Goal: Submit feedback/report problem: Submit feedback/report problem

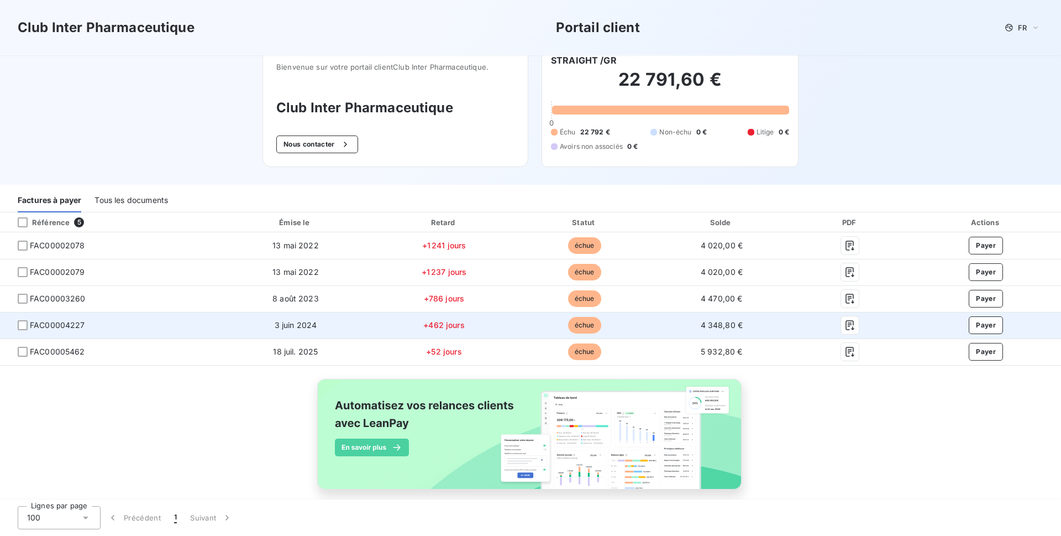
scroll to position [30, 0]
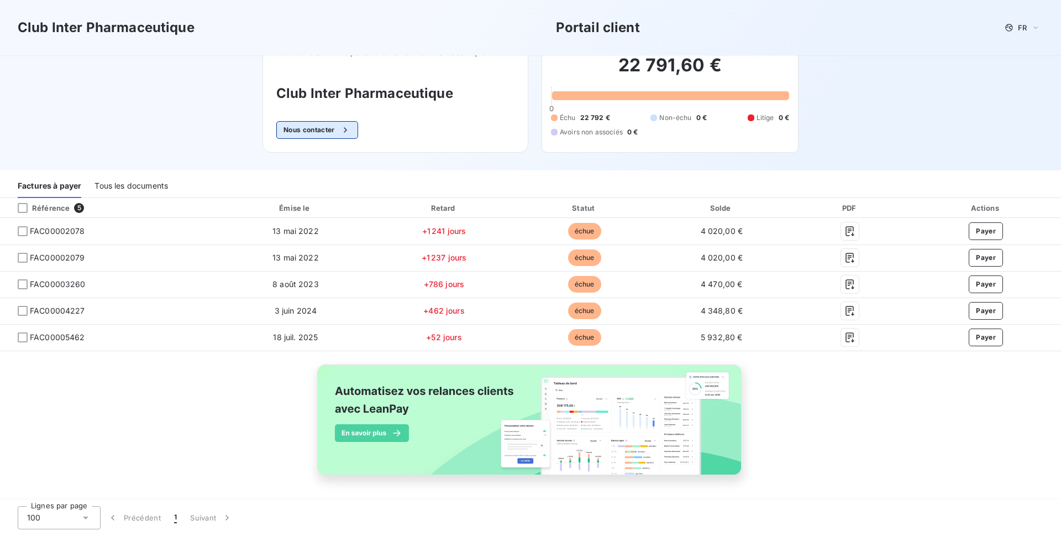
click at [302, 130] on button "Nous contacter" at bounding box center [317, 130] width 82 height 18
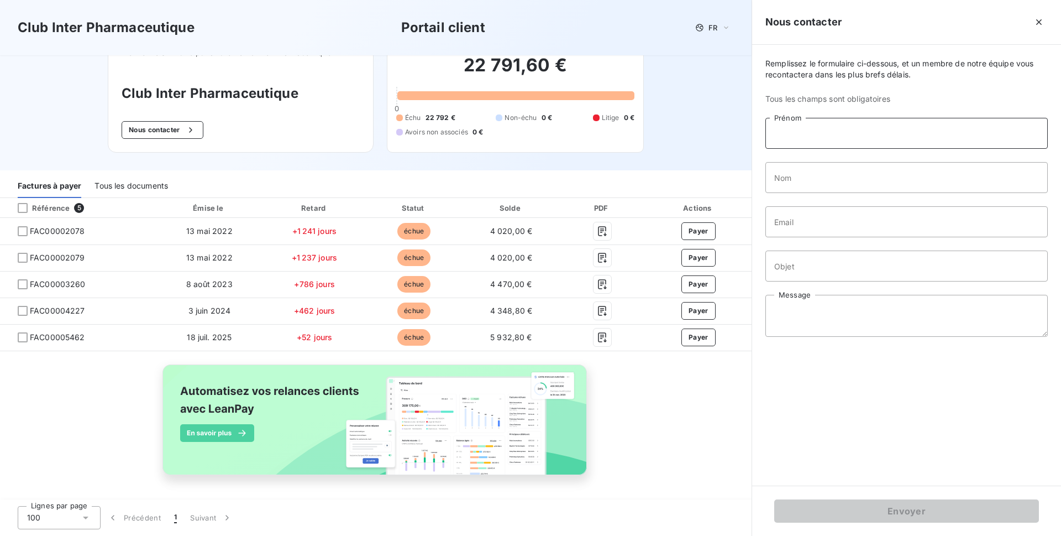
click at [803, 137] on input "Prénom" at bounding box center [907, 133] width 282 height 31
type input "[PERSON_NAME]"
type input "COCO"
type input "[EMAIL_ADDRESS][DOMAIN_NAME]"
click at [792, 264] on input "Objet" at bounding box center [907, 265] width 282 height 31
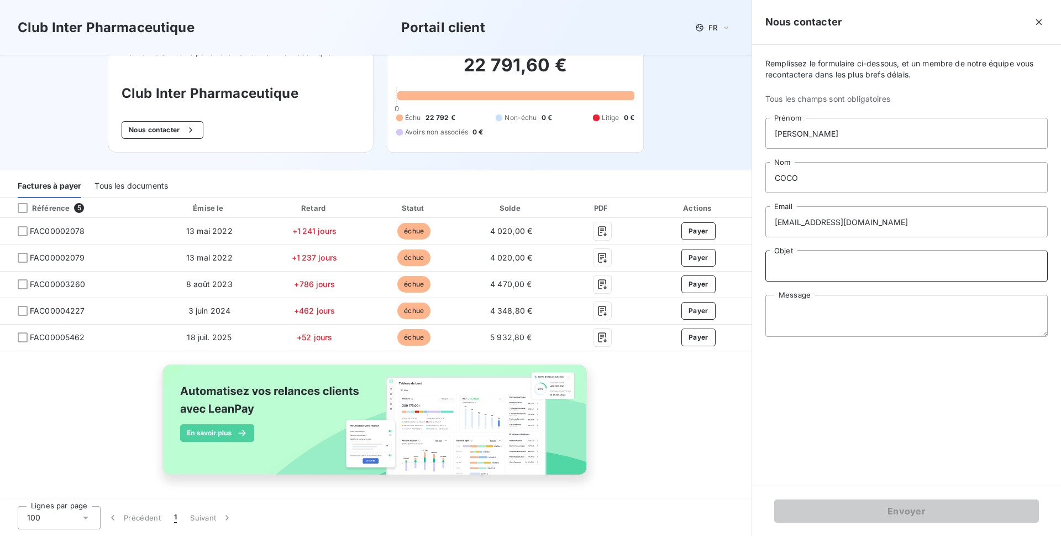
drag, startPoint x: 947, startPoint y: 264, endPoint x: 867, endPoint y: 268, distance: 80.8
click at [867, 268] on input "Objet" at bounding box center [907, 265] width 282 height 31
click at [934, 267] on input "Objet" at bounding box center [907, 265] width 282 height 31
click at [939, 266] on input "Objet" at bounding box center [907, 265] width 282 height 31
click at [938, 265] on input "Objet" at bounding box center [907, 265] width 282 height 31
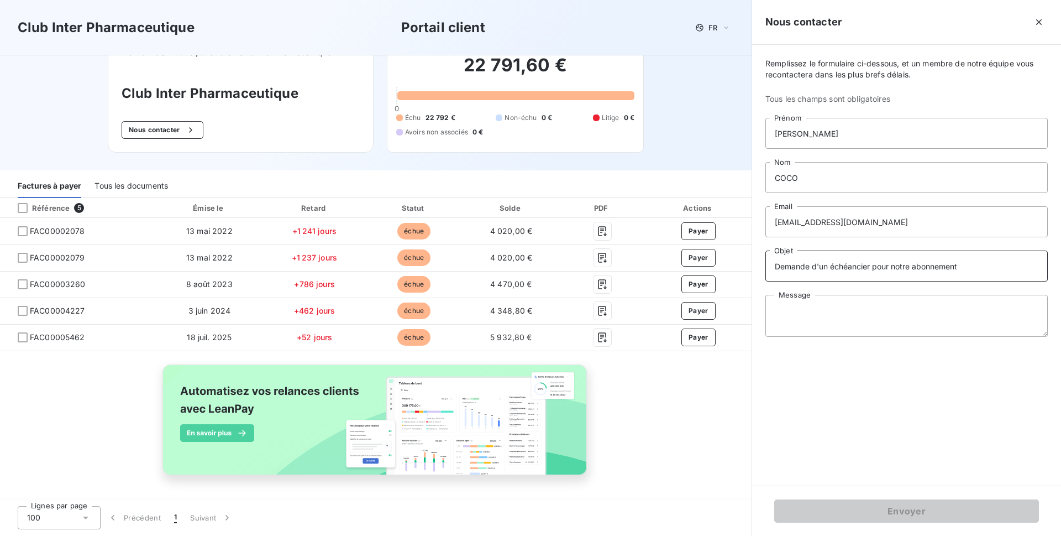
drag, startPoint x: 963, startPoint y: 267, endPoint x: 889, endPoint y: 276, distance: 74.6
click at [889, 276] on input "Demande d'un échéancier pour notre abonnement" at bounding box center [907, 265] width 282 height 31
drag, startPoint x: 987, startPoint y: 267, endPoint x: 993, endPoint y: 270, distance: 6.7
click at [989, 267] on input "Demande d'un échéancier de régularisation + résilier l'aboonement" at bounding box center [907, 265] width 282 height 31
type input "Demande d'un échéancier de régularisation + résilier l'abonnement"
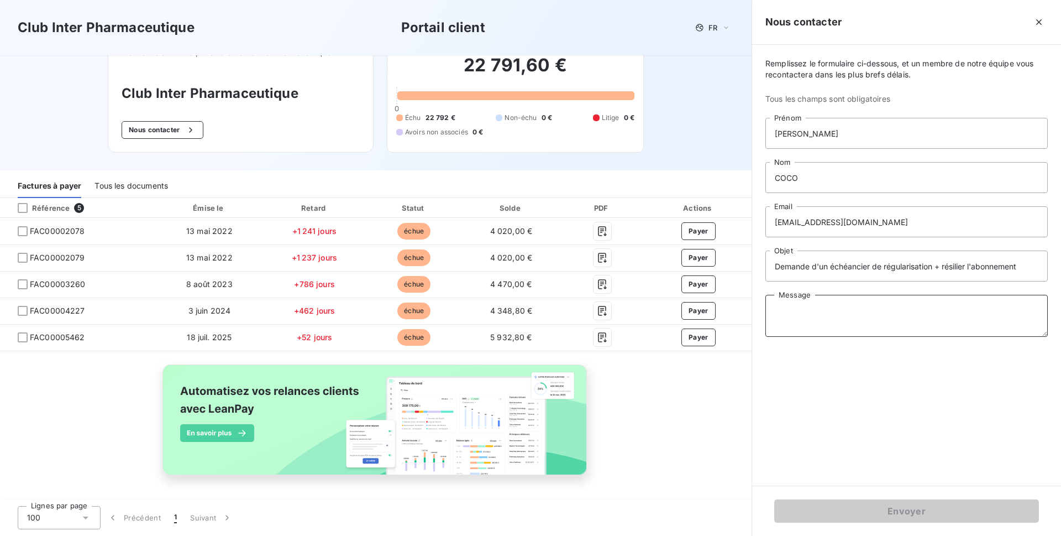
click at [785, 314] on textarea "Message" at bounding box center [907, 316] width 282 height 42
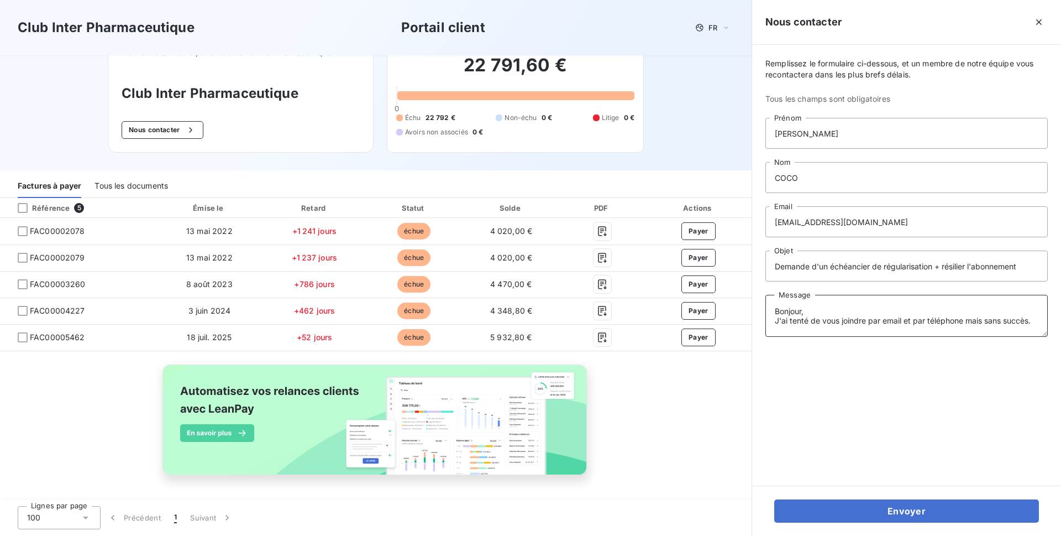
scroll to position [8, 0]
type textarea "Bonjour, J'ai tenté de vous joindre par email et par téléphone mais sans succès…"
drag, startPoint x: 867, startPoint y: 222, endPoint x: 747, endPoint y: 223, distance: 119.4
click at [747, 223] on div "Club Inter Pharmaceutique Portail client FR Bienvenue sur votre portail client …" at bounding box center [530, 268] width 1061 height 536
click at [894, 223] on input "[EMAIL_ADDRESS][DOMAIN_NAME]" at bounding box center [907, 221] width 282 height 31
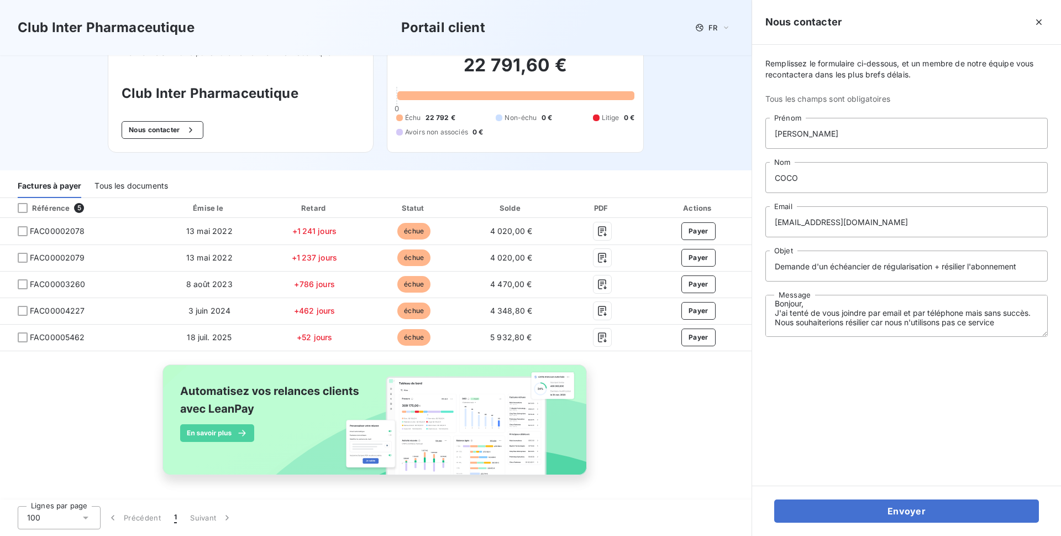
click at [911, 433] on div "Remplissez le formulaire ci-dessous, et un membre de notre équipe vous recontac…" at bounding box center [906, 265] width 309 height 441
drag, startPoint x: 931, startPoint y: 266, endPoint x: 820, endPoint y: 268, distance: 110.6
click at [820, 268] on input "Demande d'un échéancier de régularisation + résilier l'abonnement" at bounding box center [907, 265] width 282 height 31
type input "Demande d'annulation des factures + résilier l'abonnement"
click at [996, 331] on textarea "Bonjour, J'ai tenté de vous joindre par email et par téléphone mais sans succès…" at bounding box center [907, 316] width 282 height 42
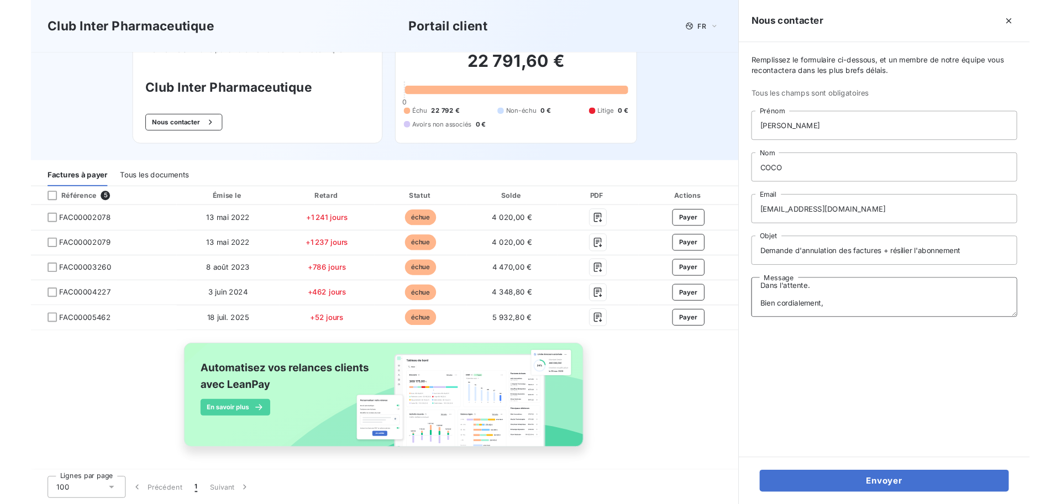
scroll to position [74, 0]
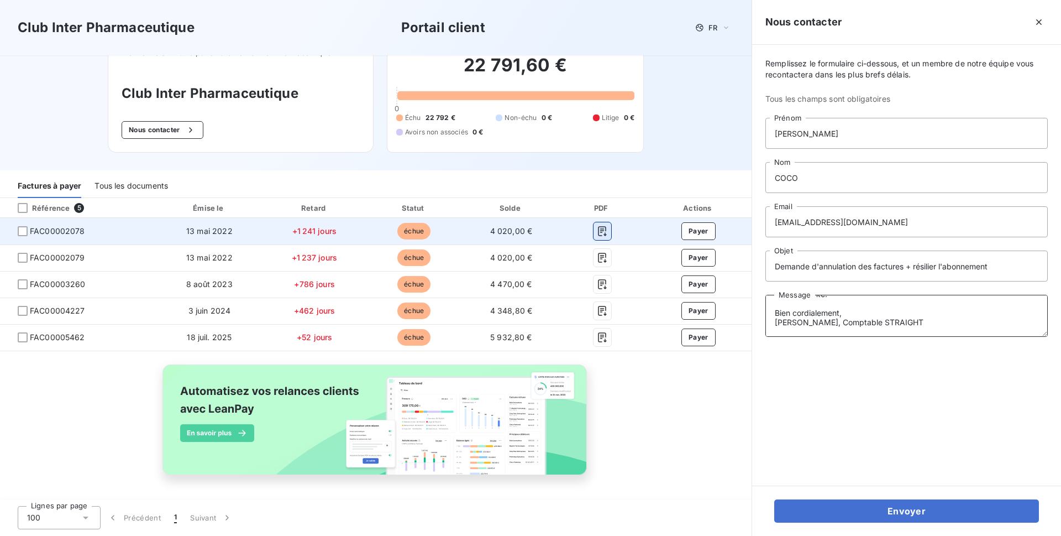
type textarea "Bonjour, J'ai tenté de vous joindre par email et par téléphone mais sans succès…"
click at [598, 232] on icon "button" at bounding box center [602, 231] width 8 height 10
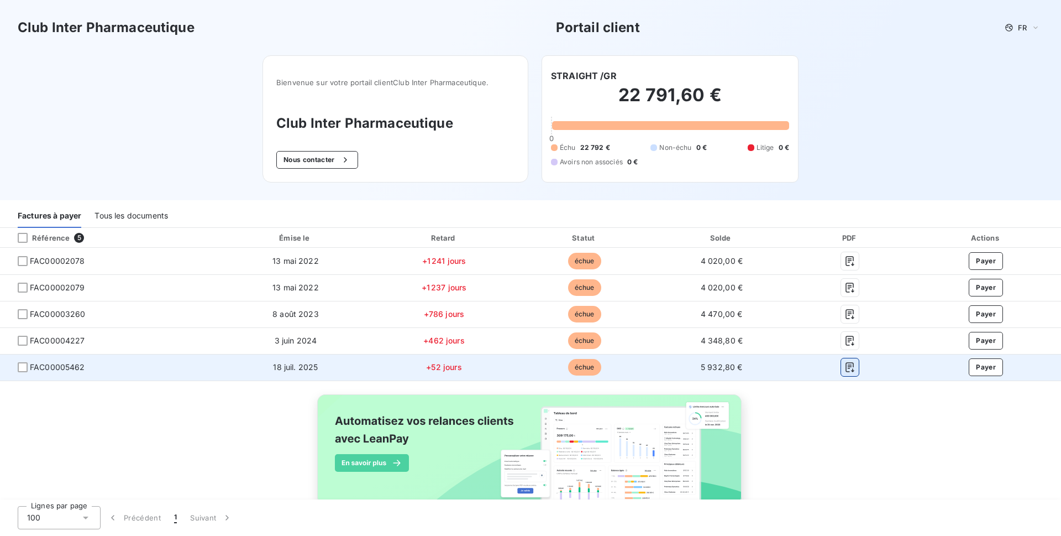
click at [845, 367] on icon "button" at bounding box center [850, 367] width 11 height 11
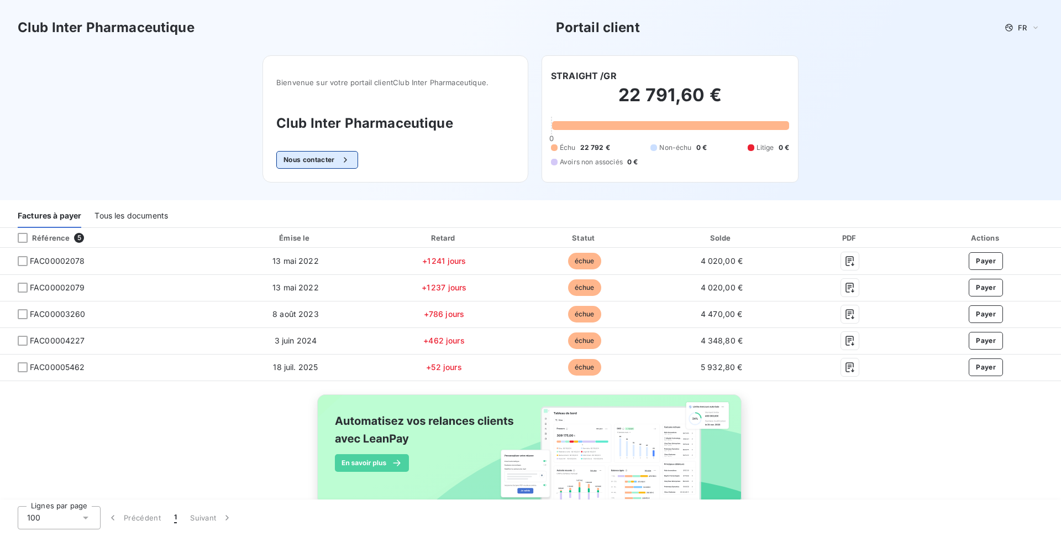
click at [313, 156] on button "Nous contacter" at bounding box center [317, 160] width 82 height 18
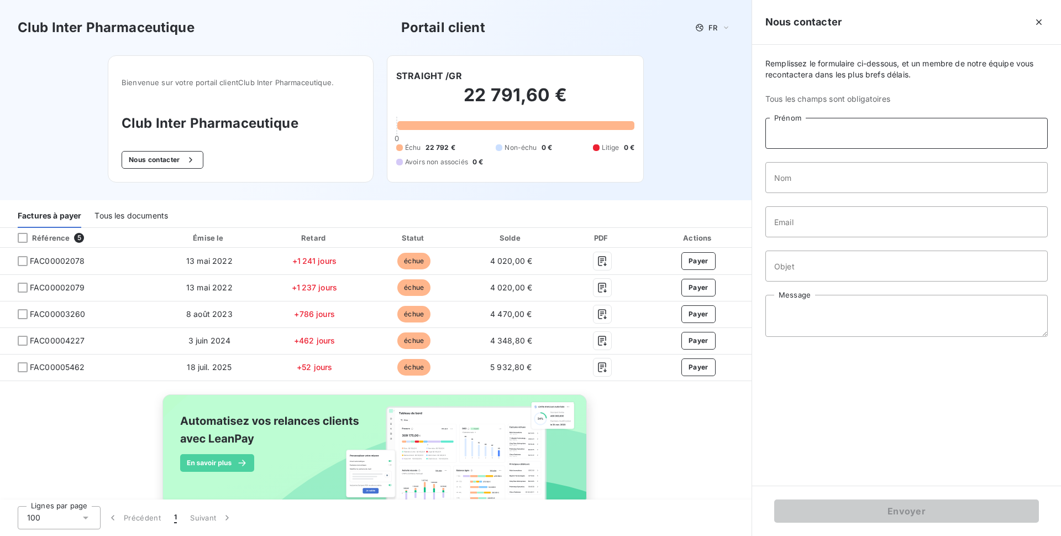
click at [839, 130] on input "Prénom" at bounding box center [907, 133] width 282 height 31
type input "[PERSON_NAME]"
type input "COCO"
type input "[EMAIL_ADDRESS][DOMAIN_NAME]"
click at [877, 219] on input "[EMAIL_ADDRESS][DOMAIN_NAME]" at bounding box center [907, 221] width 282 height 31
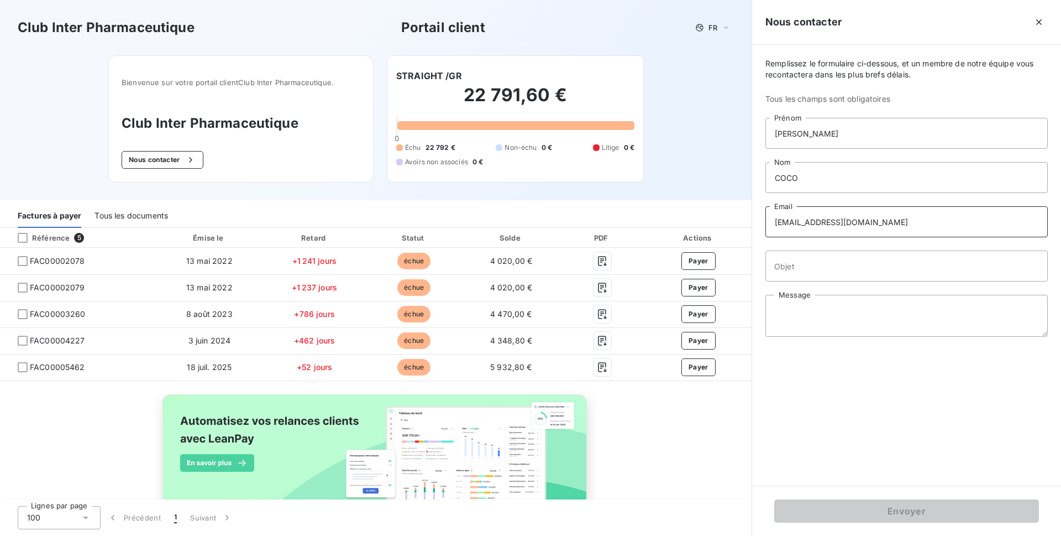
drag, startPoint x: 884, startPoint y: 219, endPoint x: 706, endPoint y: 220, distance: 178.5
click at [706, 220] on div "Club Inter Pharmaceutique Portail client FR Bienvenue sur votre portail client …" at bounding box center [530, 268] width 1061 height 536
type input "compta@straight-france.com"
click at [797, 267] on input "Objet" at bounding box center [907, 265] width 282 height 31
type input "Demande d'un échéancier pour notre abonnement"
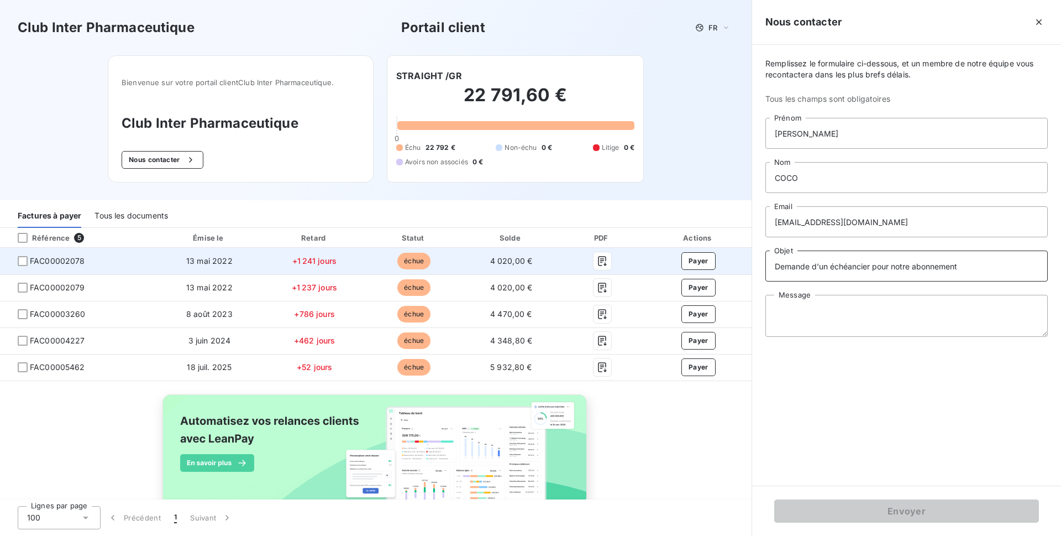
drag, startPoint x: 974, startPoint y: 269, endPoint x: 709, endPoint y: 264, distance: 265.4
click at [714, 268] on div "Club Inter Pharmaceutique Portail client FR Bienvenue sur votre portail client …" at bounding box center [530, 268] width 1061 height 536
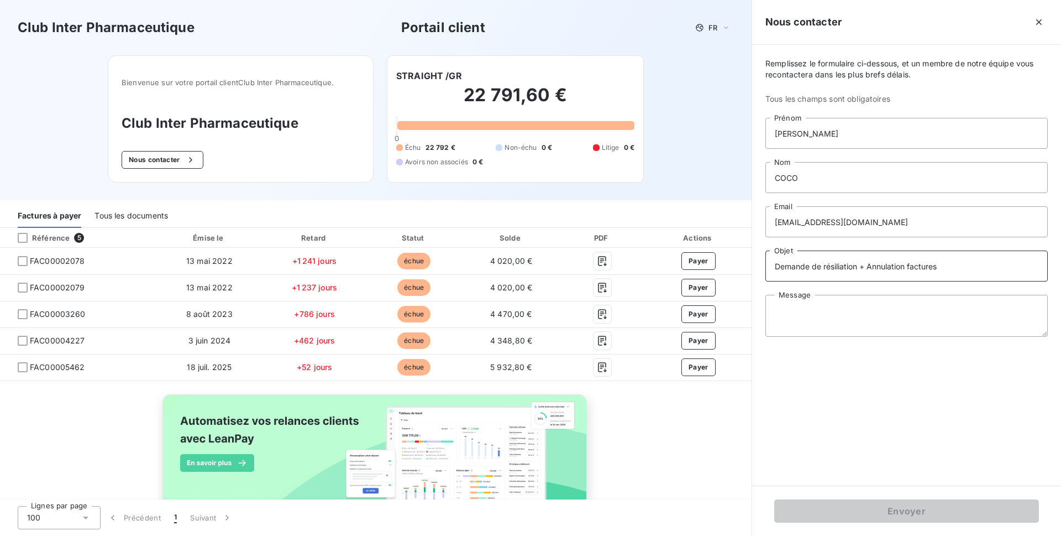
type input "Demande de résiliation + Annulation factures"
click at [783, 311] on textarea "Message" at bounding box center [907, 316] width 282 height 42
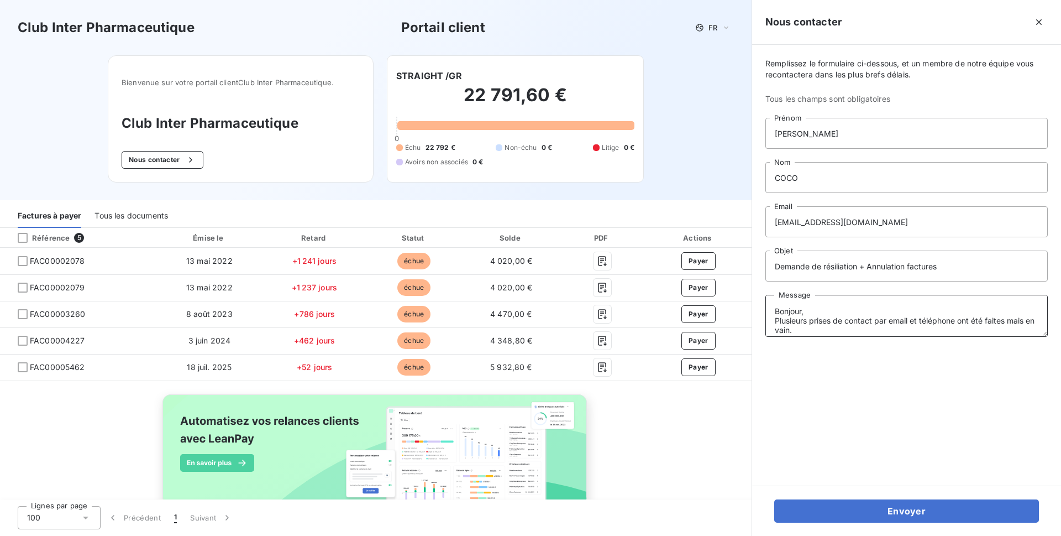
scroll to position [8, 0]
click at [804, 322] on textarea "Bonjour, Plusieurs prises de contact par email et téléphone ont été faites mais…" at bounding box center [907, 316] width 282 height 42
click at [862, 332] on textarea "Bonjour, Plusieurs prises de contact par email et téléphone ont été faites mais…" at bounding box center [907, 316] width 282 height 42
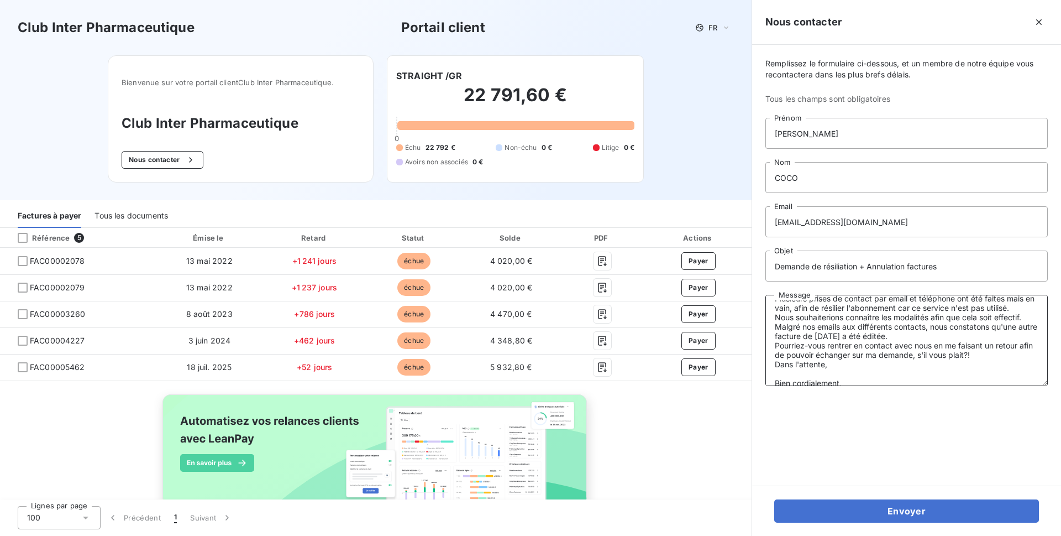
scroll to position [0, 0]
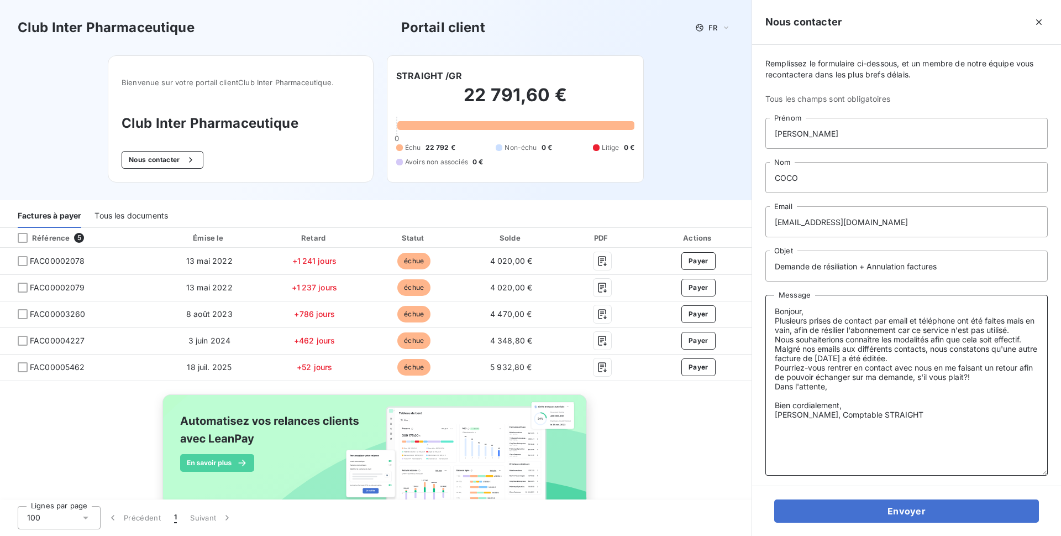
drag, startPoint x: 1044, startPoint y: 334, endPoint x: 1014, endPoint y: 460, distance: 129.9
click at [1045, 473] on div "Remplissez le formulaire ci-dessous, et un membre de notre équipe vous recontac…" at bounding box center [906, 265] width 309 height 441
drag, startPoint x: 928, startPoint y: 358, endPoint x: 767, endPoint y: 345, distance: 161.9
click at [767, 345] on textarea "Bonjour, Plusieurs prises de contact par email et téléphone ont été faites mais…" at bounding box center [907, 385] width 282 height 181
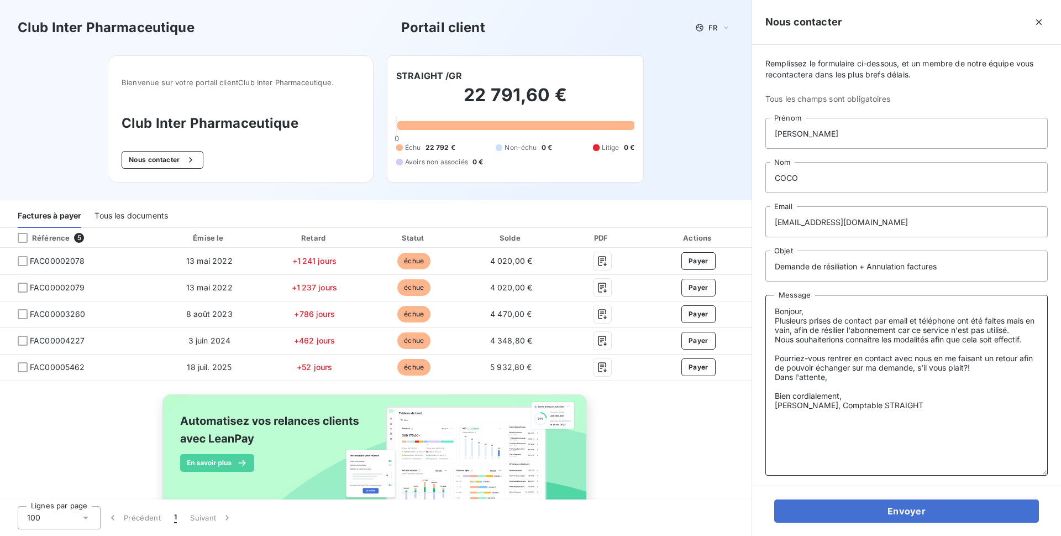
click at [776, 339] on textarea "Bonjour, Plusieurs prises de contact par email et téléphone ont été faites mais…" at bounding box center [907, 385] width 282 height 181
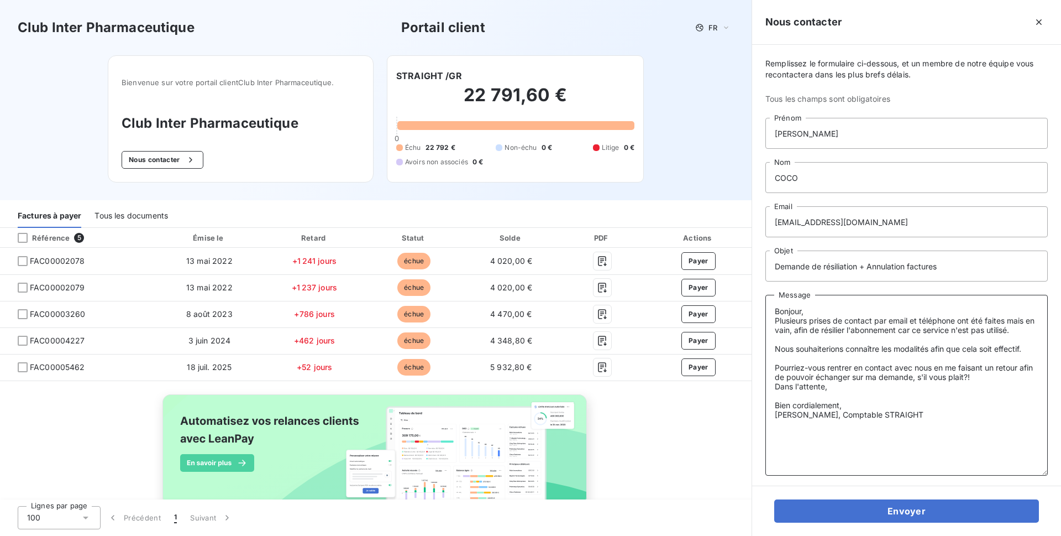
paste textarea "Malgré nos emails aux différents contacts, nous constatons qu'une autre facture…"
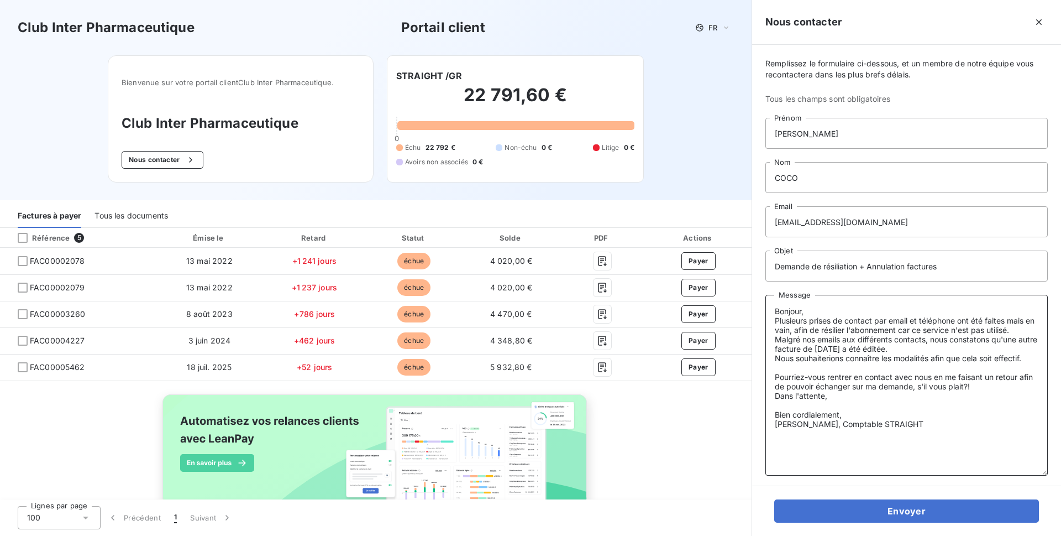
drag, startPoint x: 981, startPoint y: 376, endPoint x: 828, endPoint y: 380, distance: 153.2
click at [828, 380] on textarea "Bonjour, Plusieurs prises de contact par email et téléphone ont été faites mais…" at bounding box center [907, 385] width 282 height 181
drag, startPoint x: 829, startPoint y: 330, endPoint x: 803, endPoint y: 331, distance: 26.0
click at [803, 331] on textarea "Bonjour, Plusieurs prises de contact par email et téléphone ont été faites mais…" at bounding box center [907, 385] width 282 height 181
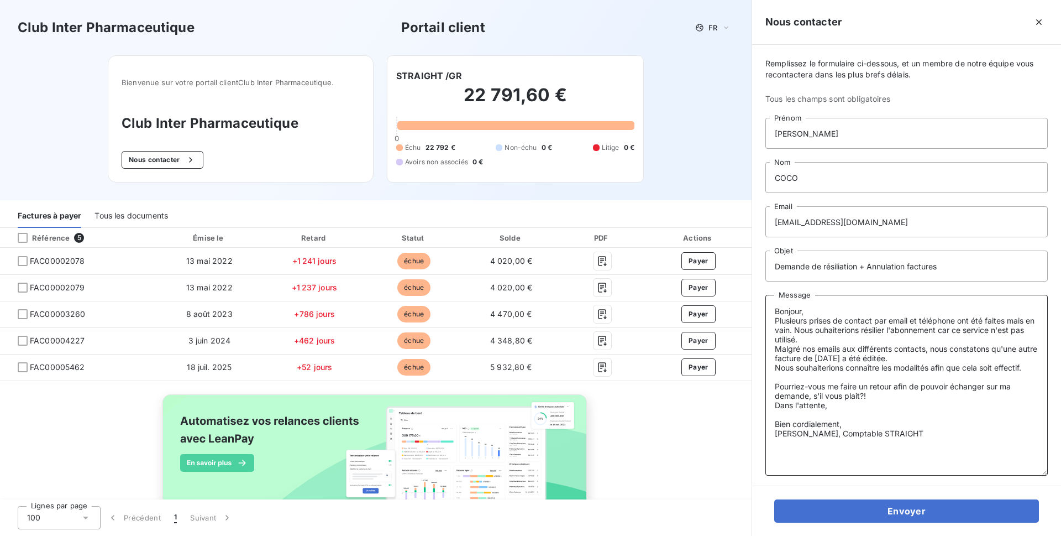
drag, startPoint x: 826, startPoint y: 331, endPoint x: 839, endPoint y: 332, distance: 13.4
click at [826, 331] on textarea "Bonjour, Plusieurs prises de contact par email et téléphone ont été faites mais…" at bounding box center [907, 385] width 282 height 181
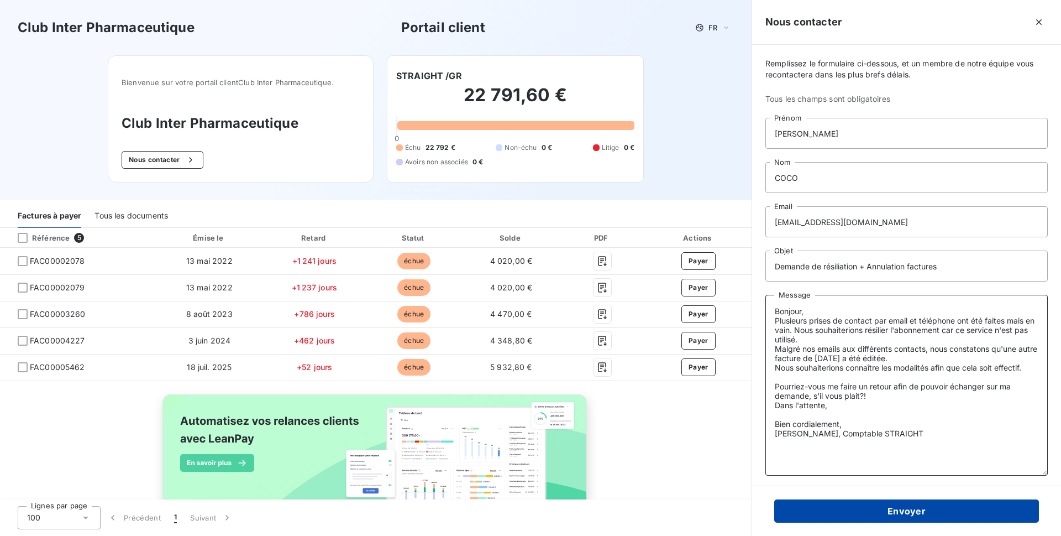
type textarea "Bonjour, Plusieurs prises de contact par email et téléphone ont été faites mais…"
click at [918, 509] on button "Envoyer" at bounding box center [906, 510] width 265 height 23
